Goal: Check status: Check status

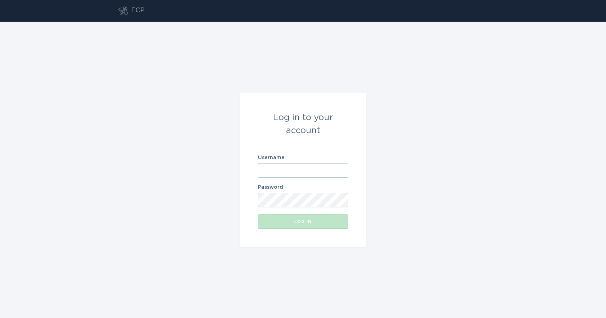
type input "[EMAIL_ADDRESS][DOMAIN_NAME]"
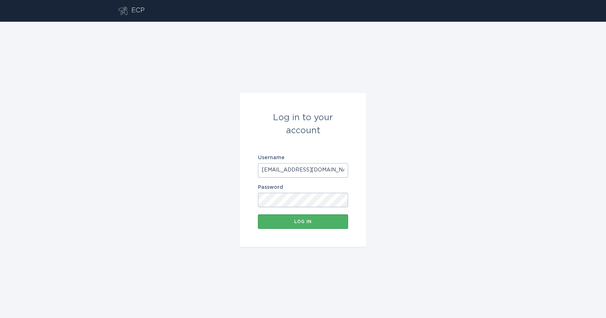
click at [306, 221] on div "Log in" at bounding box center [303, 221] width 83 height 4
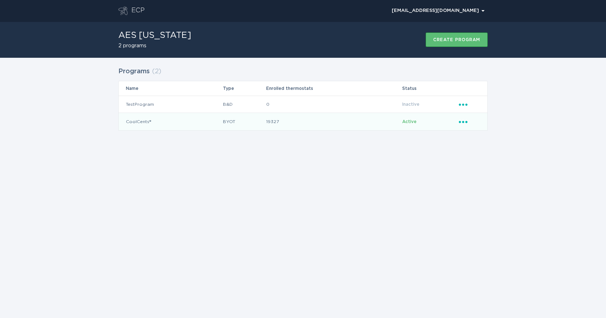
click at [461, 122] on icon "Popover menu" at bounding box center [463, 122] width 9 height 2
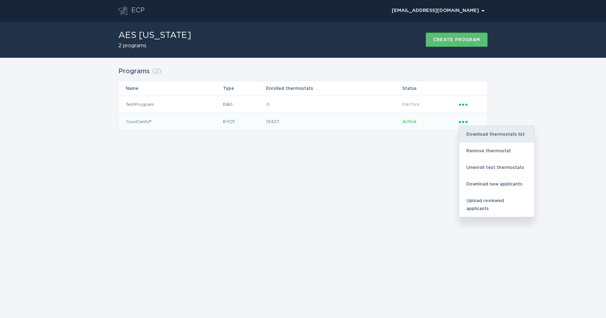
click at [476, 135] on div "Download thermostats list" at bounding box center [496, 134] width 75 height 17
click at [141, 123] on td "CoolCents®" at bounding box center [171, 121] width 104 height 17
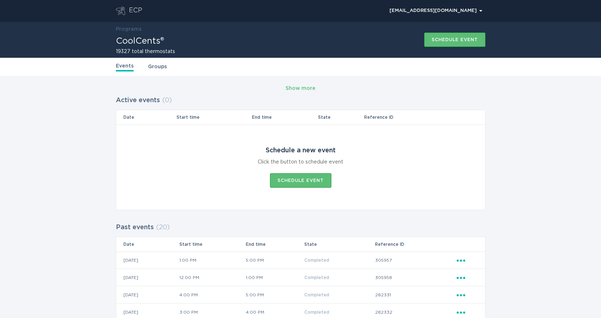
click at [161, 71] on div "Events Groups" at bounding box center [301, 67] width 370 height 18
click at [161, 66] on link "Groups" at bounding box center [157, 67] width 19 height 8
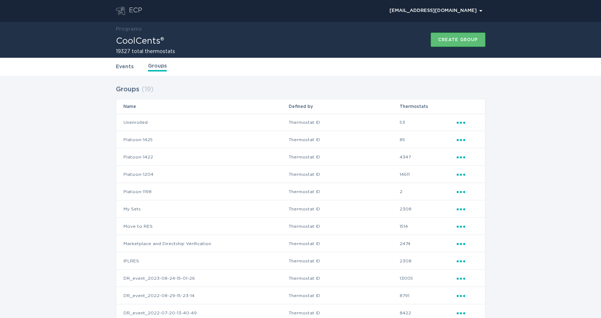
scroll to position [151, 0]
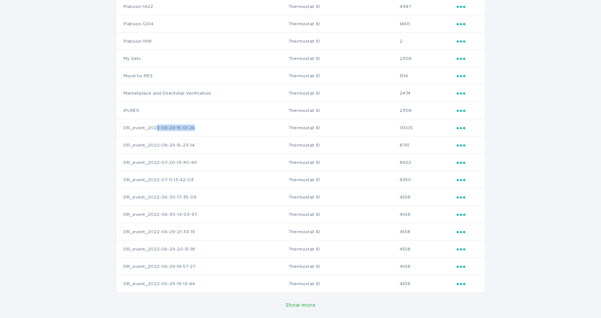
drag, startPoint x: 154, startPoint y: 126, endPoint x: 256, endPoint y: 126, distance: 101.8
click at [256, 126] on td "DR_event_2023-08-24-15-01-26" at bounding box center [202, 127] width 173 height 17
click at [167, 129] on td "DR_event_2023-08-24-15-01-26" at bounding box center [202, 127] width 173 height 17
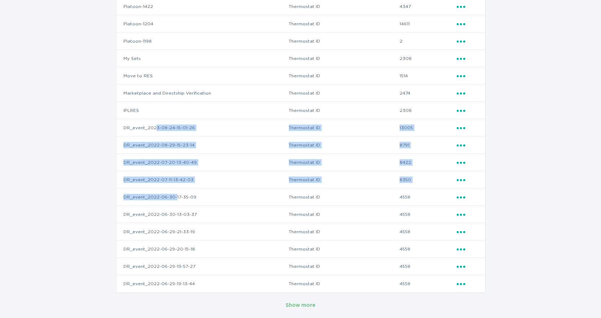
drag, startPoint x: 155, startPoint y: 125, endPoint x: 174, endPoint y: 191, distance: 68.7
click at [174, 191] on tbody "Unenrolled Thermostat ID 53 Ellipsis Platoon-1425 Thermostat ID 85 Ellipsis Pla…" at bounding box center [300, 127] width 369 height 329
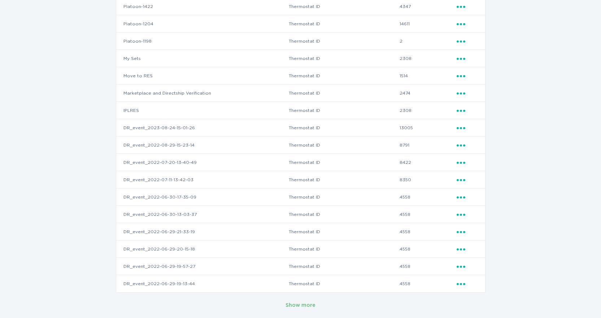
click at [205, 195] on td "DR_event_2022-06-30-17-35-09" at bounding box center [202, 196] width 173 height 17
click at [293, 306] on div "Show more" at bounding box center [300, 305] width 30 height 8
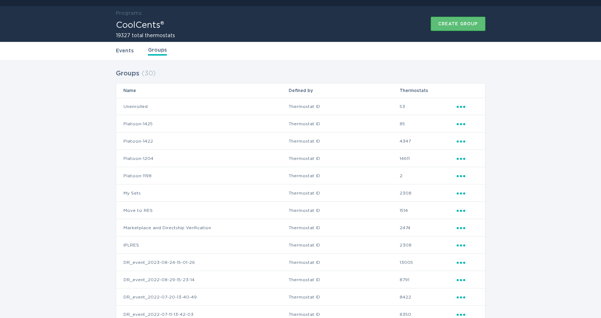
scroll to position [9, 0]
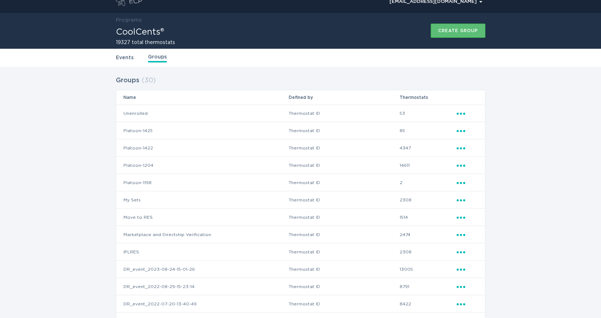
click at [459, 131] on icon "Ellipsis" at bounding box center [462, 130] width 10 height 6
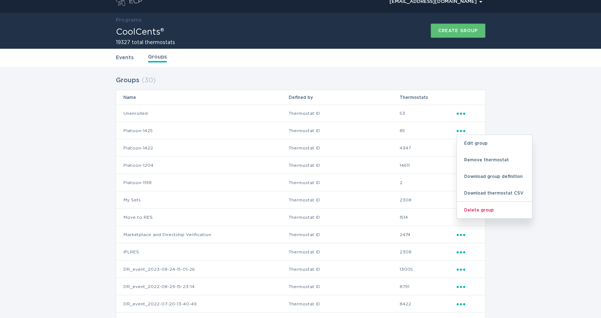
click at [316, 131] on td "Thermostat ID" at bounding box center [343, 130] width 111 height 17
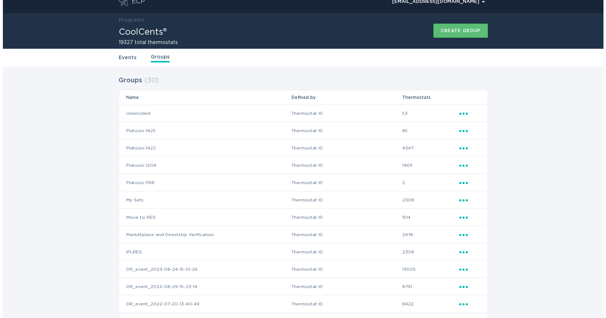
scroll to position [0, 0]
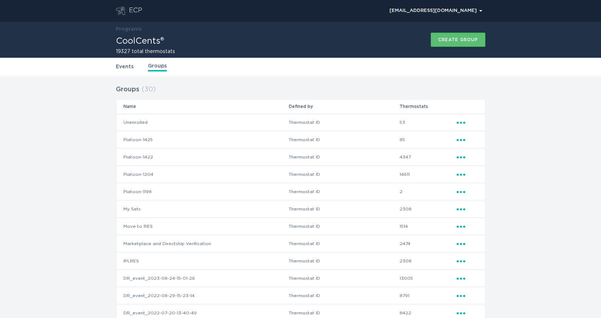
click at [121, 70] on link "Events" at bounding box center [125, 67] width 18 height 8
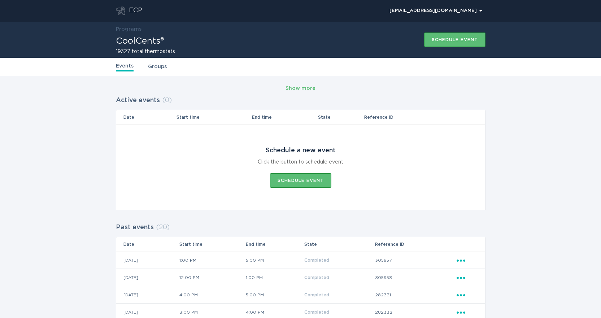
click at [128, 43] on h1 "CoolCents®" at bounding box center [145, 41] width 59 height 9
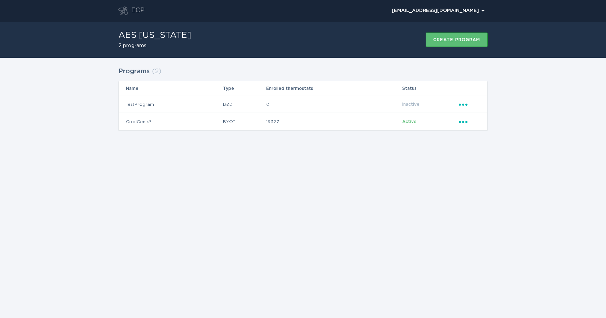
click at [573, 137] on div "Programs ( 2 ) Name Type Enrolled thermostats Status TestProgram B&D 0 Inactive…" at bounding box center [303, 103] width 606 height 91
click at [467, 123] on icon "Popover menu" at bounding box center [463, 122] width 9 height 2
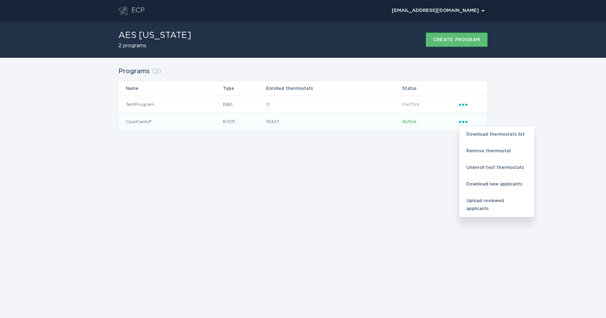
click at [531, 98] on div "Programs ( 2 ) Name Type Enrolled thermostats Status TestProgram B&D 0 Inactive…" at bounding box center [303, 103] width 606 height 91
